Goal: Task Accomplishment & Management: Use online tool/utility

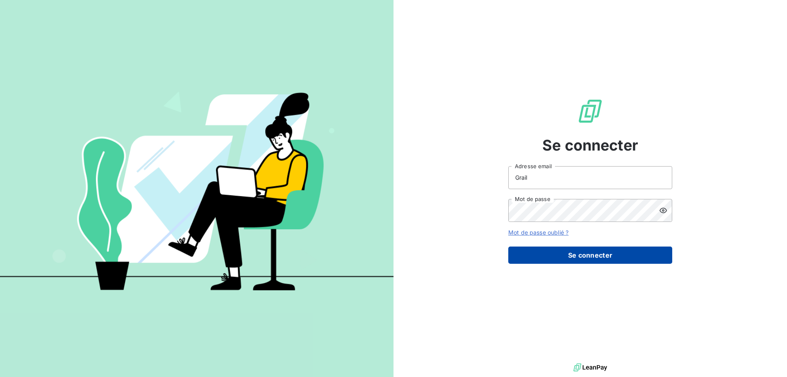
click at [587, 258] on button "Se connecter" at bounding box center [590, 254] width 164 height 17
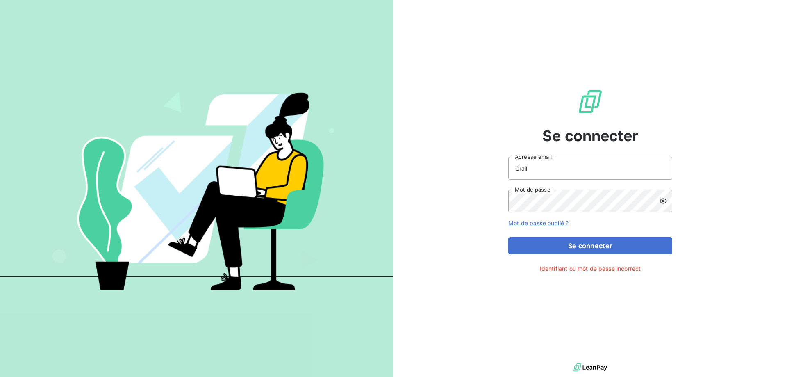
click at [666, 201] on icon at bounding box center [662, 200] width 7 height 5
click at [452, 193] on div "Se connecter Grail Adresse email Mot de passe Mot de passe oublié ? Se connecte…" at bounding box center [589, 180] width 393 height 361
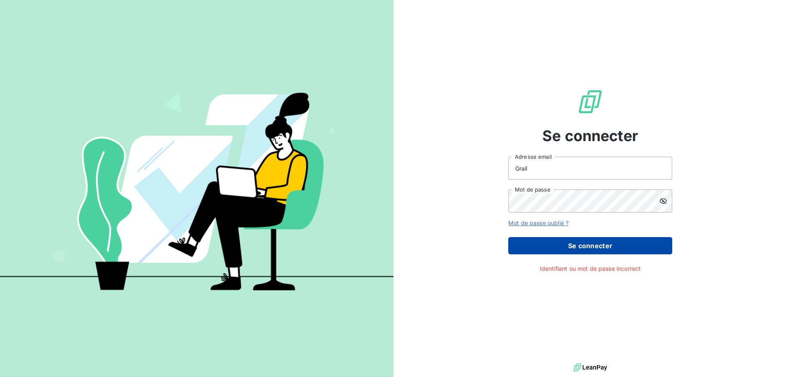
click at [649, 247] on button "Se connecter" at bounding box center [590, 245] width 164 height 17
click at [588, 245] on button "Se connecter" at bounding box center [590, 245] width 164 height 17
click at [590, 247] on button "Se connecter" at bounding box center [590, 245] width 164 height 17
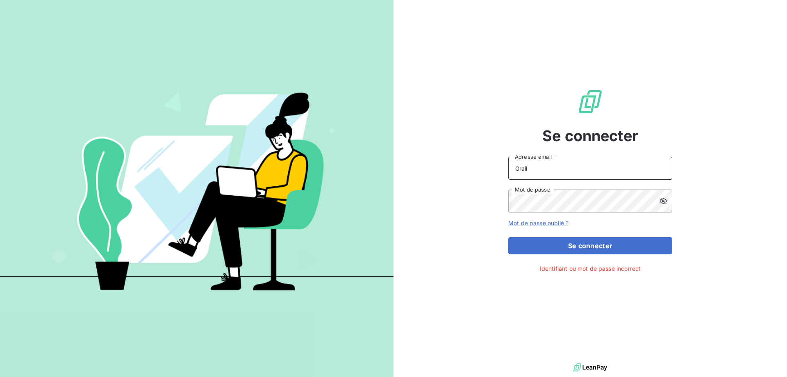
drag, startPoint x: 539, startPoint y: 169, endPoint x: 378, endPoint y: 162, distance: 161.6
click at [378, 162] on div "Se connecter Grail Adresse email Mot de passe Mot de passe oublié ? Se connecte…" at bounding box center [393, 188] width 787 height 377
drag, startPoint x: 547, startPoint y: 167, endPoint x: 388, endPoint y: 156, distance: 158.5
click at [388, 156] on div "Se connecter Grail Adresse email Mot de passe Mot de passe oublié ? Se connecte…" at bounding box center [393, 188] width 787 height 377
type input "graili@arceurope.com"
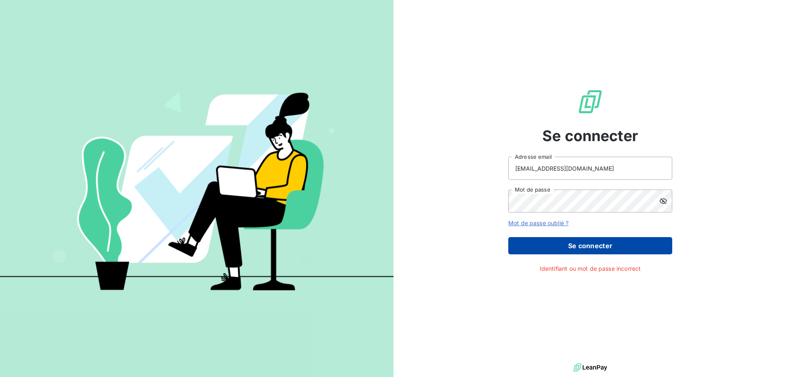
click at [597, 247] on button "Se connecter" at bounding box center [590, 245] width 164 height 17
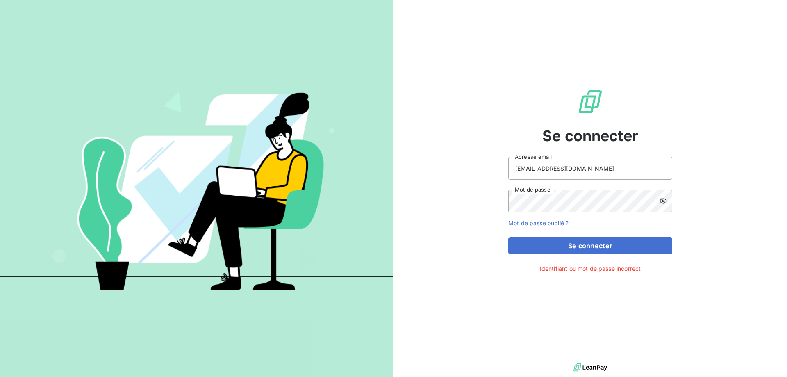
click at [525, 225] on link "Mot de passe oublié ?" at bounding box center [538, 222] width 60 height 7
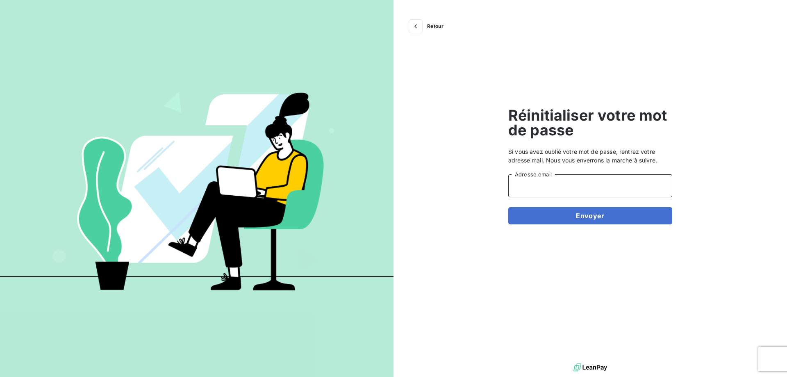
click at [558, 187] on input "Adresse email" at bounding box center [590, 185] width 164 height 23
click at [543, 187] on input "Adresse email" at bounding box center [590, 185] width 164 height 23
type input "[EMAIL_ADDRESS][DOMAIN_NAME]"
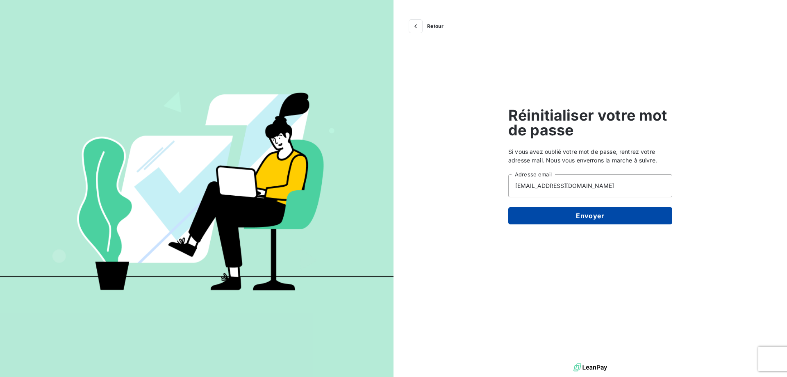
click at [592, 216] on button "Envoyer" at bounding box center [590, 215] width 164 height 17
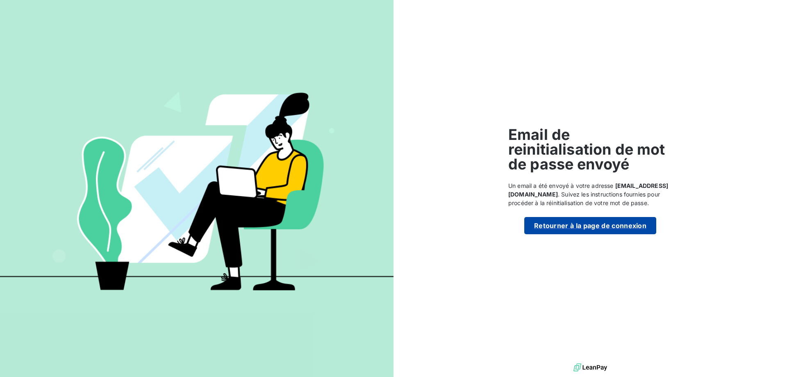
click at [585, 228] on button "Retourner à la page de connexion" at bounding box center [590, 225] width 132 height 17
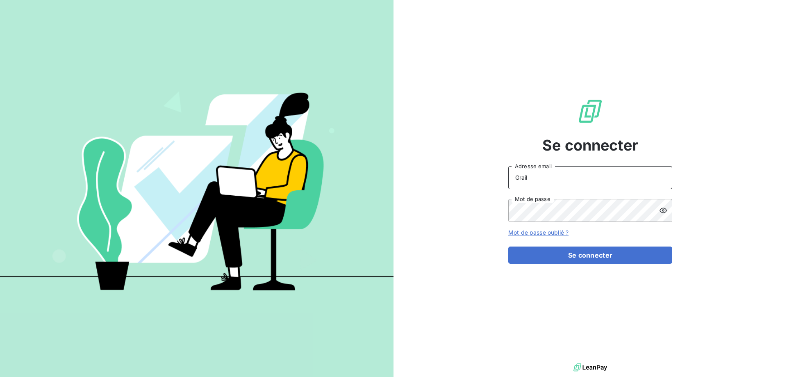
drag, startPoint x: 545, startPoint y: 180, endPoint x: 381, endPoint y: 155, distance: 166.2
click at [381, 155] on div "Se connecter Grail Adresse email Mot de passe Mot de passe oublié ? Se connecter" at bounding box center [393, 188] width 787 height 377
type input "graili"
click at [547, 233] on link "Mot de passe oublié ?" at bounding box center [538, 232] width 60 height 7
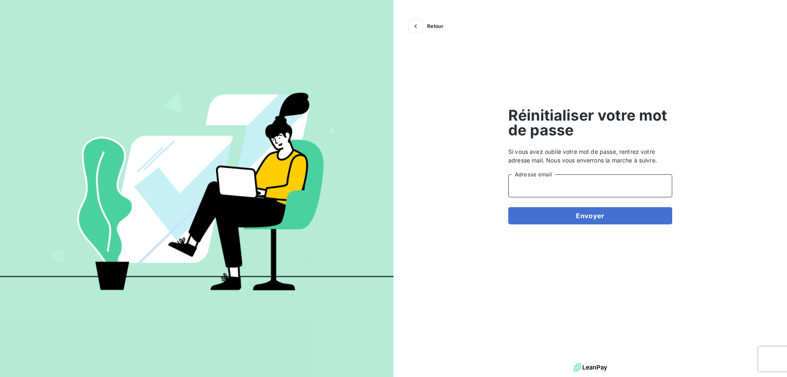
click at [552, 182] on input "Adresse email" at bounding box center [590, 185] width 164 height 23
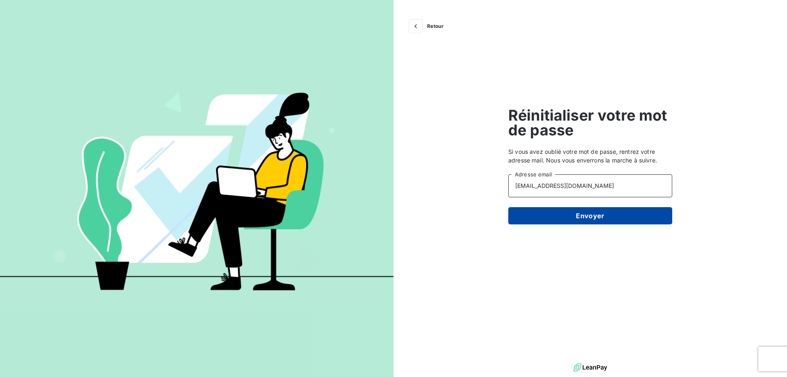
type input "[EMAIL_ADDRESS][DOMAIN_NAME]"
click at [590, 214] on button "Envoyer" at bounding box center [590, 215] width 164 height 17
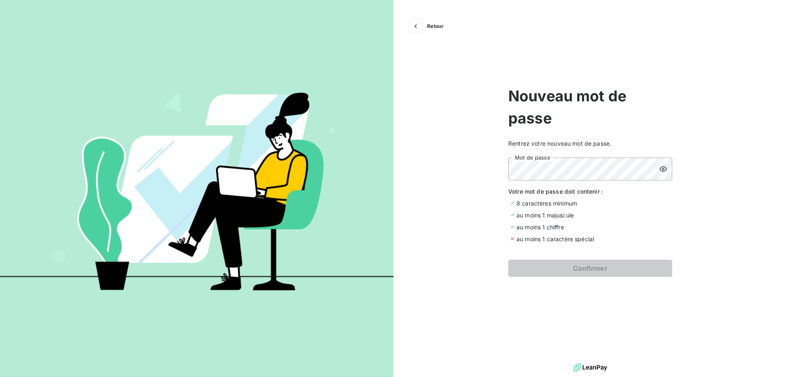
click at [661, 166] on icon at bounding box center [663, 169] width 8 height 8
click at [648, 216] on div "au moins 1 majuscule" at bounding box center [590, 215] width 164 height 9
click at [554, 283] on div "Retour Nouveau mot de passe Rentrez votre nouveau mot de passe. Mot de passe Vo…" at bounding box center [589, 180] width 393 height 361
click at [506, 169] on div "Retour Nouveau mot de passe Rentrez votre nouveau mot de passe. Mot de passe Vo…" at bounding box center [589, 180] width 393 height 361
click at [590, 267] on button "Confirmer" at bounding box center [590, 267] width 164 height 17
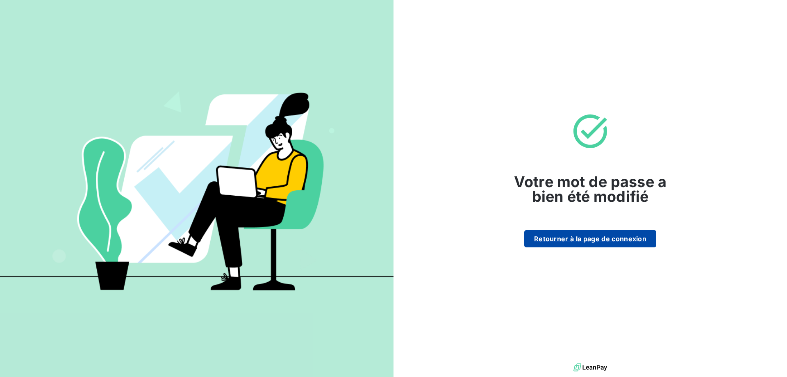
click at [588, 239] on button "Retourner à la page de connexion" at bounding box center [590, 238] width 132 height 17
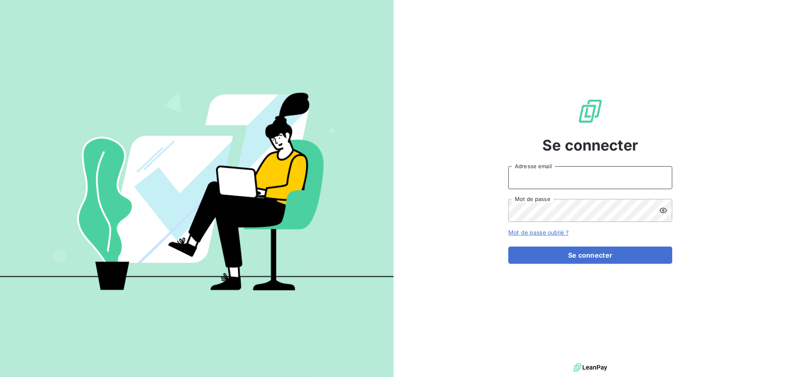
type input "[EMAIL_ADDRESS][DOMAIN_NAME]"
click at [551, 170] on input "[EMAIL_ADDRESS][DOMAIN_NAME]" at bounding box center [590, 177] width 164 height 23
click at [579, 176] on input "[EMAIL_ADDRESS][DOMAIN_NAME]" at bounding box center [590, 177] width 164 height 23
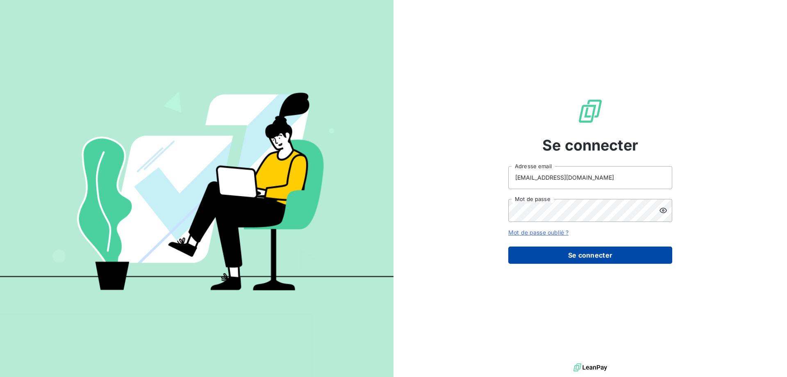
click at [597, 254] on button "Se connecter" at bounding box center [590, 254] width 164 height 17
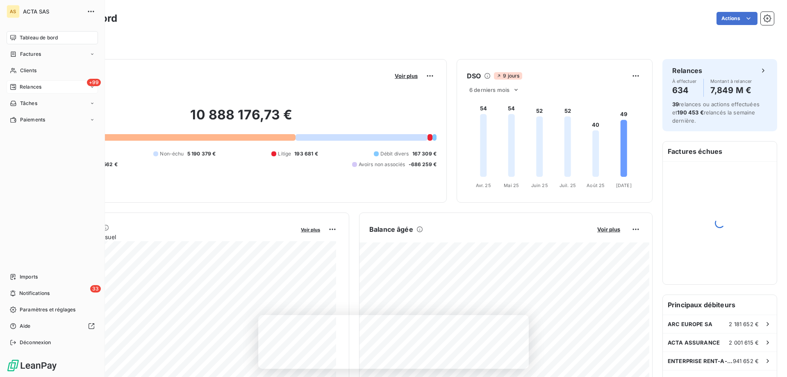
click at [91, 81] on span "+99" at bounding box center [94, 82] width 14 height 7
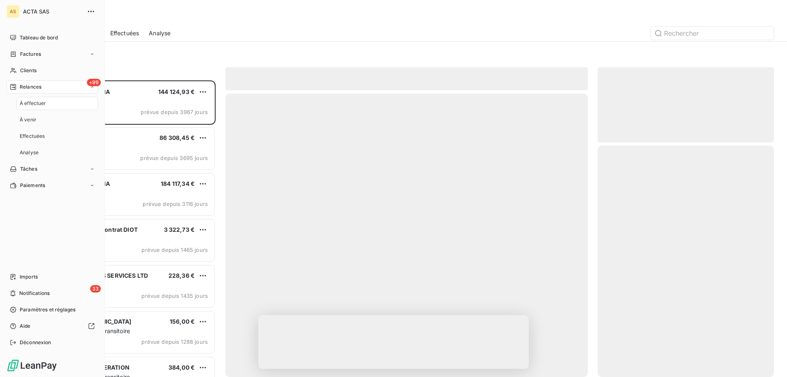
scroll to position [290, 170]
click at [36, 73] on span "Clients" at bounding box center [28, 70] width 16 height 7
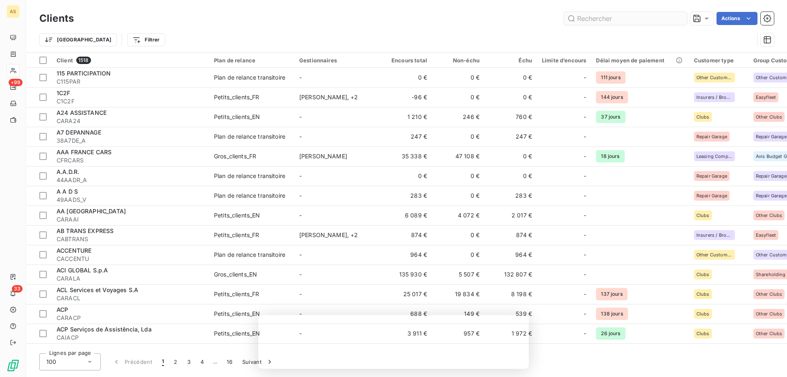
click at [603, 21] on input "text" at bounding box center [625, 18] width 123 height 13
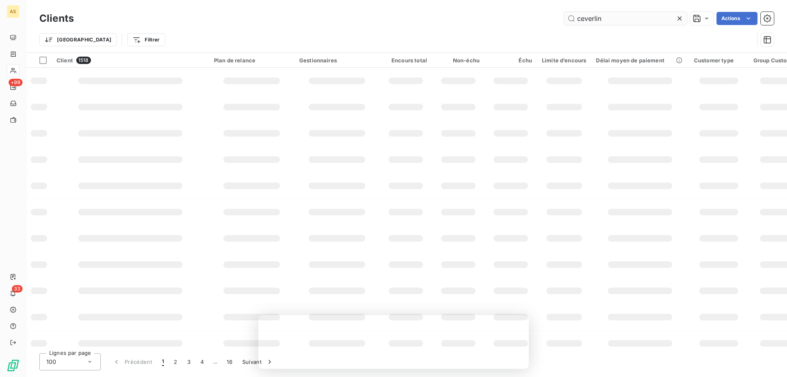
type input "ceverlin"
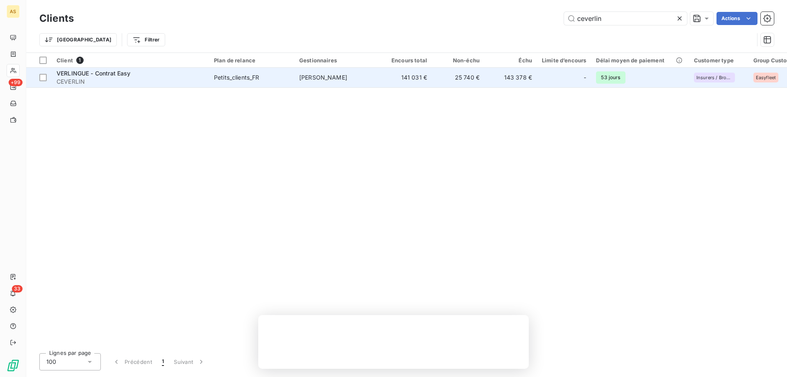
click at [115, 75] on span "VERLINGUE - Contrat Easy" at bounding box center [94, 73] width 74 height 7
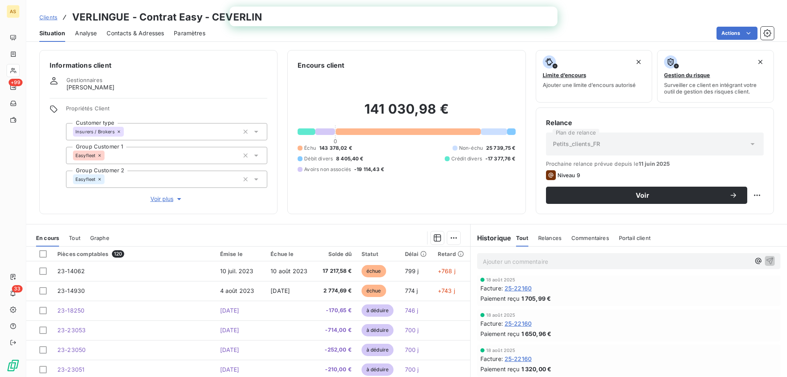
scroll to position [35, 0]
click at [73, 239] on span "Tout" at bounding box center [74, 237] width 11 height 7
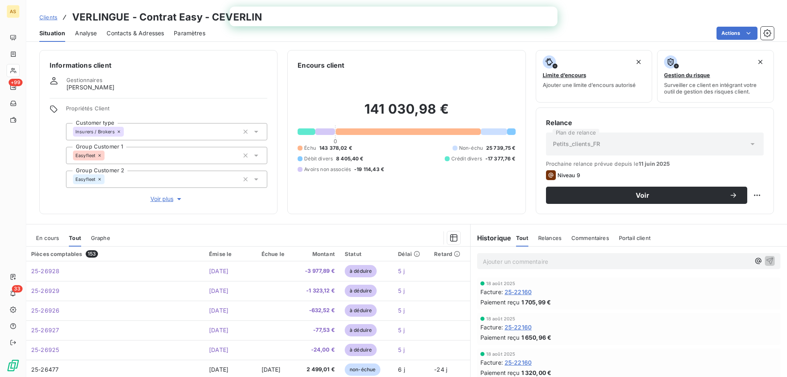
click at [45, 237] on span "En cours" at bounding box center [47, 237] width 23 height 7
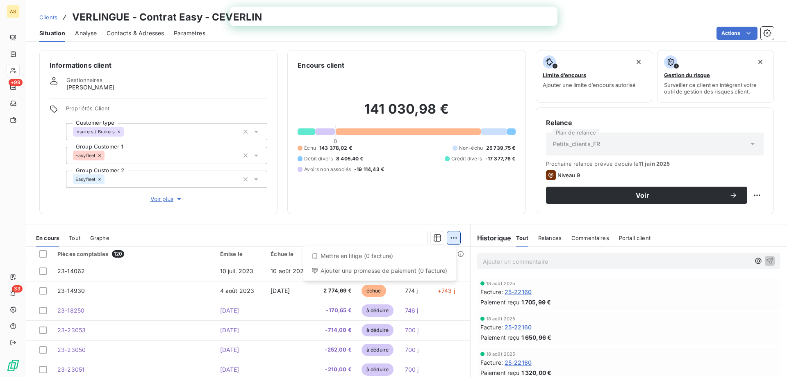
click at [450, 236] on html "AS +99 33 Clients VERLINGUE - Contrat Easy - CEVERLIN Situation Analyse Contact…" at bounding box center [393, 188] width 787 height 377
click at [336, 227] on html "AS +99 33 Clients VERLINGUE - Contrat Easy - CEVERLIN Situation Analyse Contact…" at bounding box center [393, 188] width 787 height 377
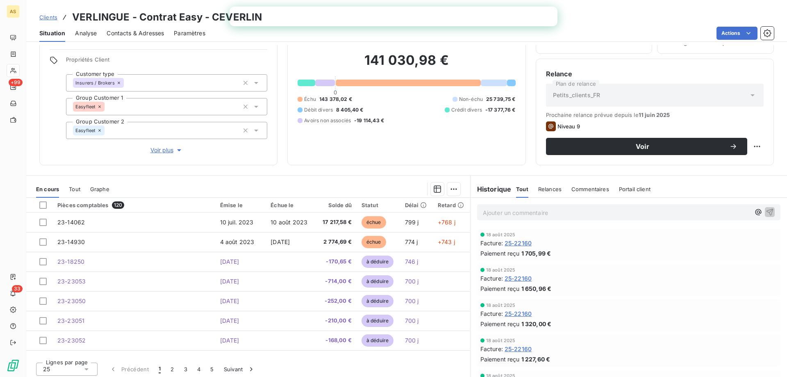
scroll to position [52, 0]
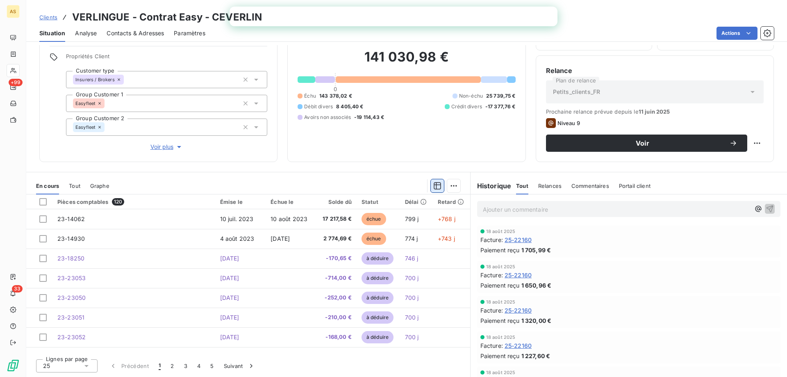
click at [433, 186] on icon "button" at bounding box center [436, 185] width 7 height 7
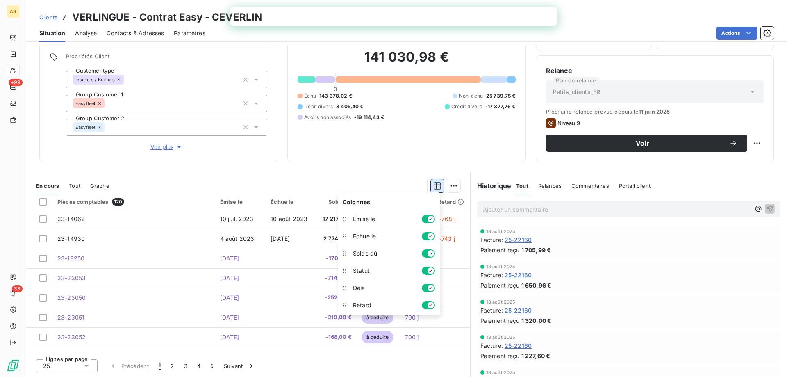
click at [433, 186] on icon "button" at bounding box center [436, 185] width 7 height 7
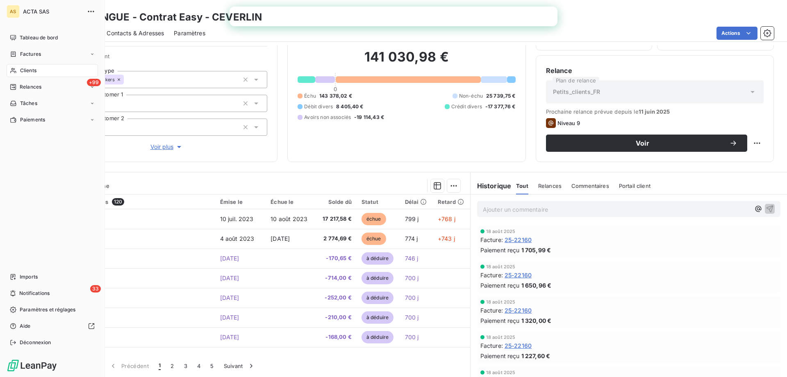
click at [31, 71] on span "Clients" at bounding box center [28, 70] width 16 height 7
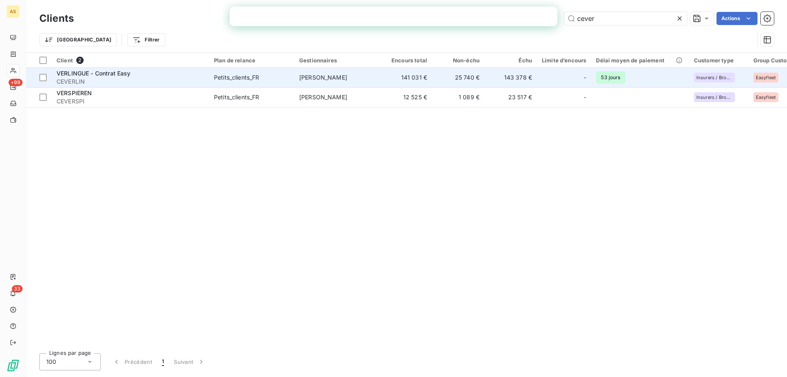
type input "cever"
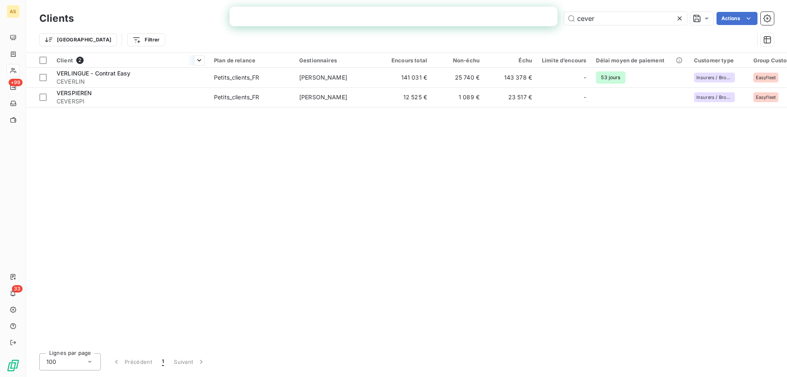
drag, startPoint x: 109, startPoint y: 79, endPoint x: 113, endPoint y: 66, distance: 14.1
click at [112, 78] on span "CEVERLIN" at bounding box center [131, 81] width 148 height 8
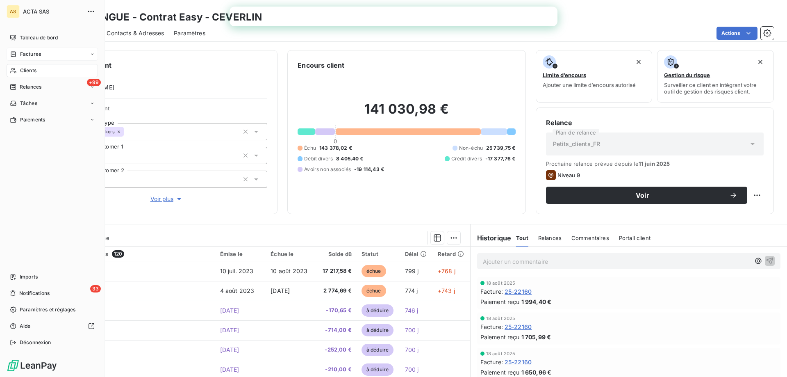
click at [36, 55] on span "Factures" at bounding box center [30, 53] width 21 height 7
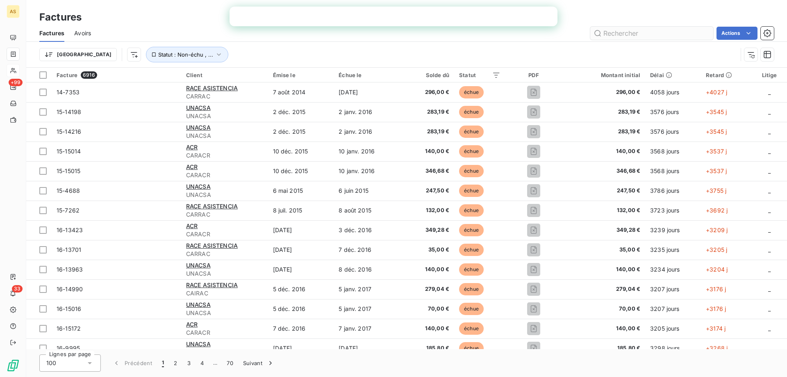
drag, startPoint x: 640, startPoint y: 38, endPoint x: 638, endPoint y: 33, distance: 5.5
click at [640, 37] on input "text" at bounding box center [651, 33] width 123 height 13
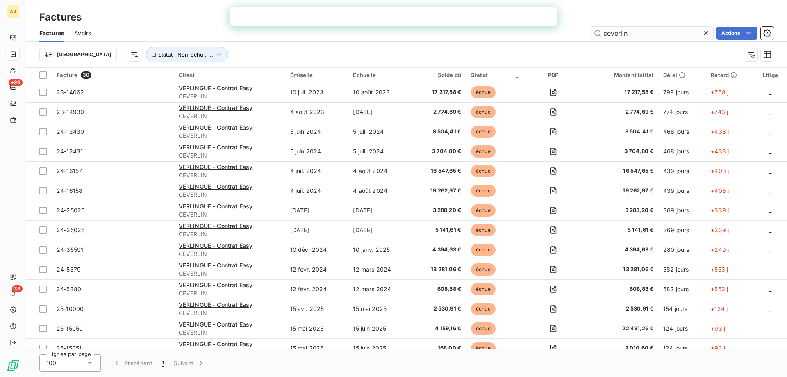
type input "ceverlin"
click at [215, 54] on icon "button" at bounding box center [219, 54] width 8 height 8
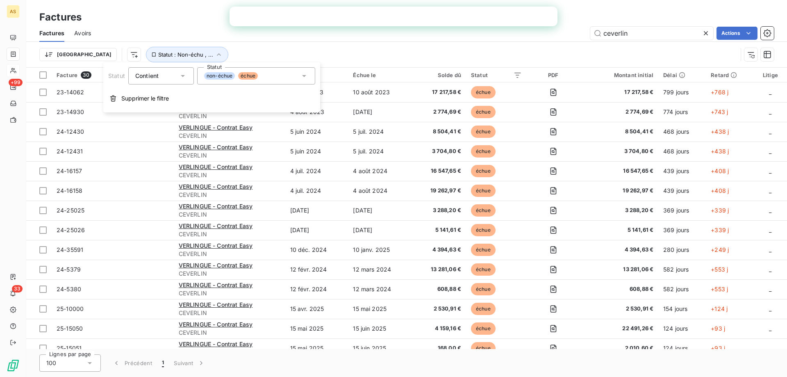
click at [307, 76] on icon at bounding box center [304, 76] width 8 height 8
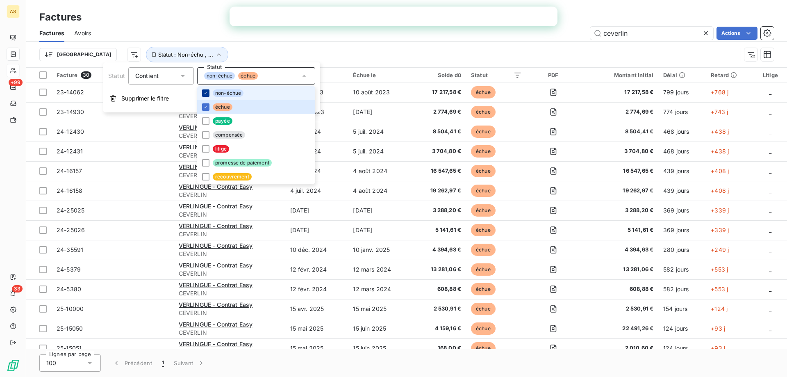
click at [204, 94] on icon at bounding box center [205, 93] width 5 height 5
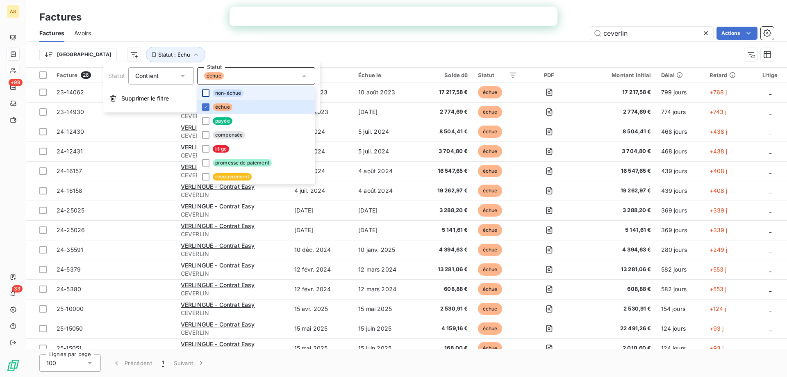
click at [279, 48] on div "Trier Statut : Échu" at bounding box center [388, 55] width 698 height 16
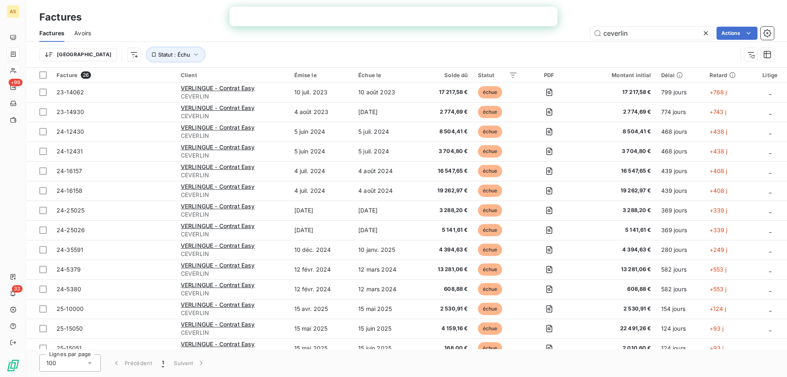
click at [79, 32] on html "AS +99 33 Factures Factures Avoirs ceverlin Actions Trier Statut : Échu Facture…" at bounding box center [393, 188] width 787 height 377
click at [79, 32] on span "Avoirs" at bounding box center [82, 33] width 17 height 8
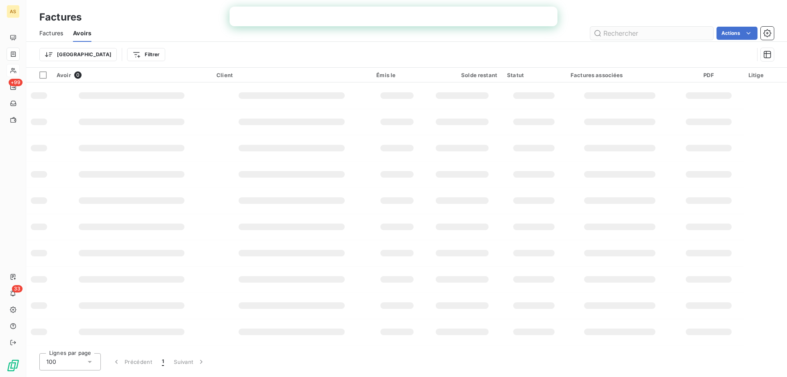
click at [620, 34] on input "text" at bounding box center [651, 33] width 123 height 13
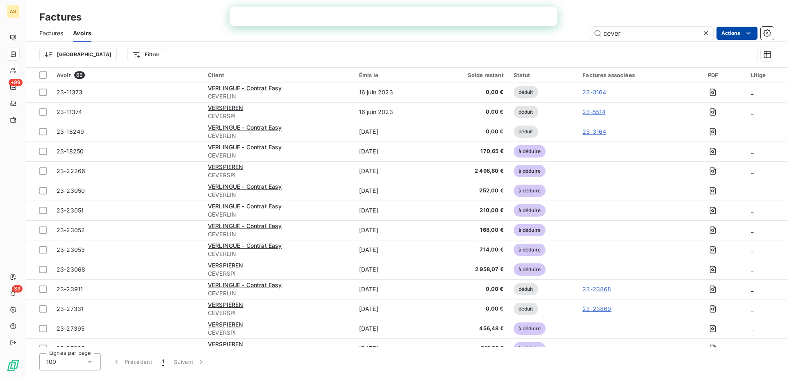
type input "cever"
click at [549, 41] on html "AS +99 33 Factures Factures Avoirs cever Actions Éditer les Propriétés factures…" at bounding box center [393, 188] width 787 height 377
drag, startPoint x: 201, startPoint y: 61, endPoint x: 180, endPoint y: 37, distance: 32.5
click at [207, 56] on div "Trier Filtrer" at bounding box center [396, 55] width 714 height 16
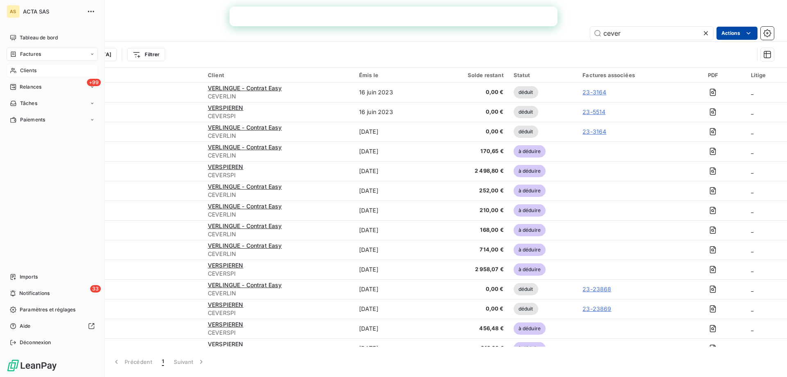
click at [32, 75] on div "Clients" at bounding box center [52, 70] width 91 height 13
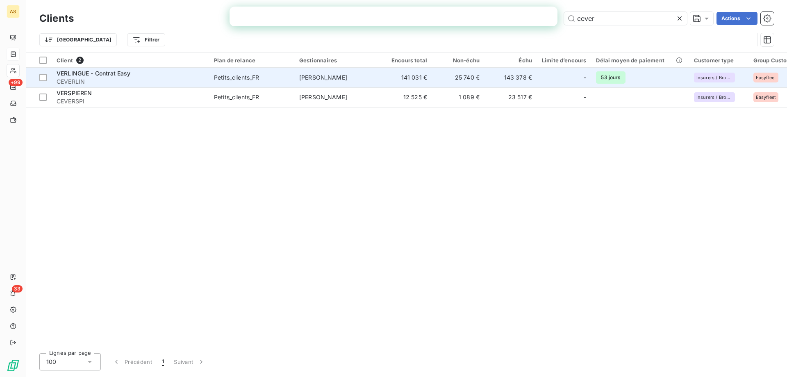
click at [73, 79] on span "CEVERLIN" at bounding box center [131, 81] width 148 height 8
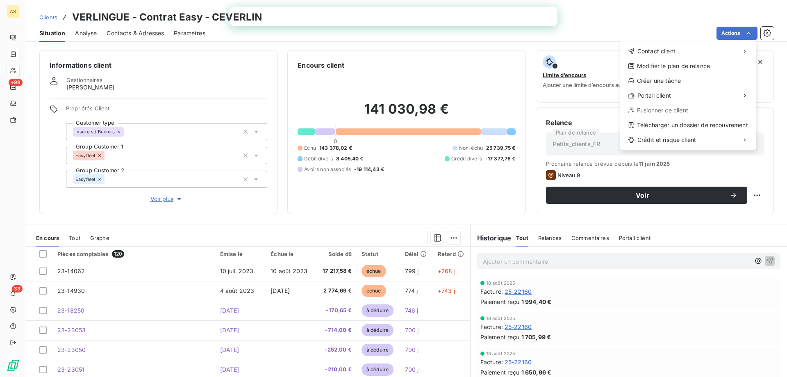
click at [17, 54] on html "AS +99 33 Clients VERLINGUE - Contrat Easy - CEVERLIN Situation Analyse Contact…" at bounding box center [393, 188] width 787 height 377
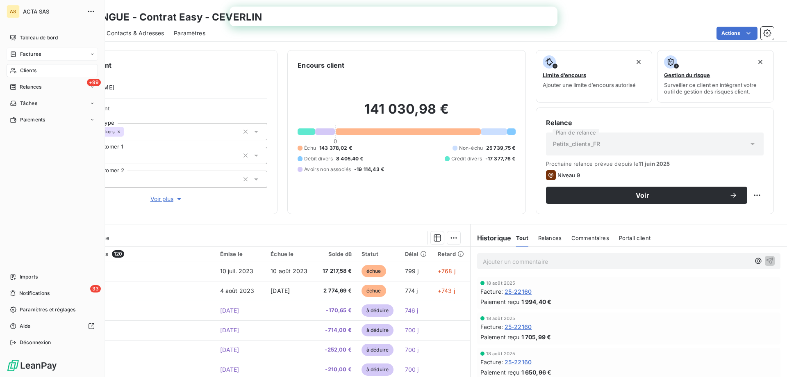
click at [48, 54] on div "Factures" at bounding box center [52, 54] width 91 height 13
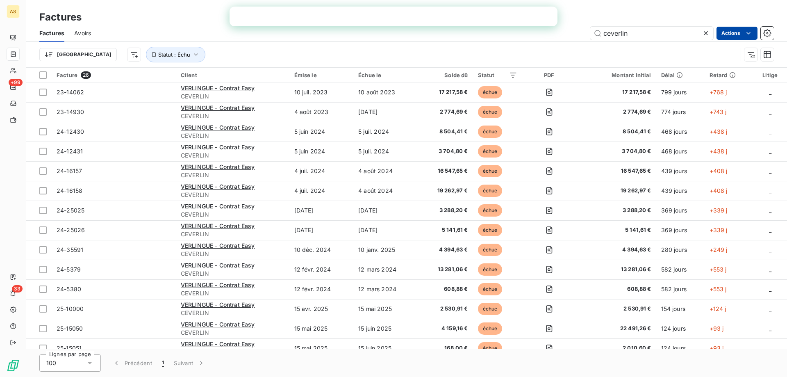
click at [729, 31] on html "AS +99 33 Factures Factures Avoirs ceverlin Actions Trier Statut : Échu Facture…" at bounding box center [393, 188] width 787 height 377
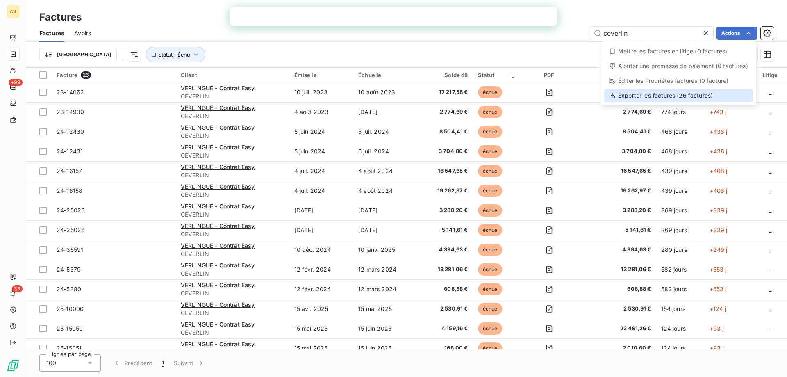
click at [656, 96] on div "Exporter les factures (26 factures)" at bounding box center [678, 95] width 149 height 13
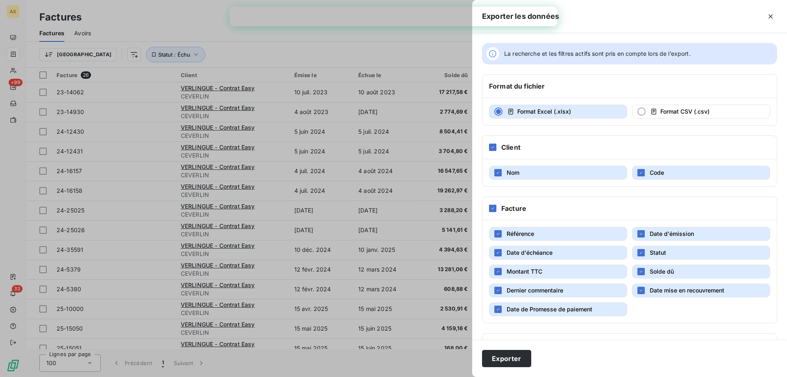
click at [590, 115] on button "Format Excel (.xlsx)" at bounding box center [558, 111] width 138 height 14
click at [511, 356] on button "Exporter" at bounding box center [506, 357] width 49 height 17
